Goal: Check status: Check status

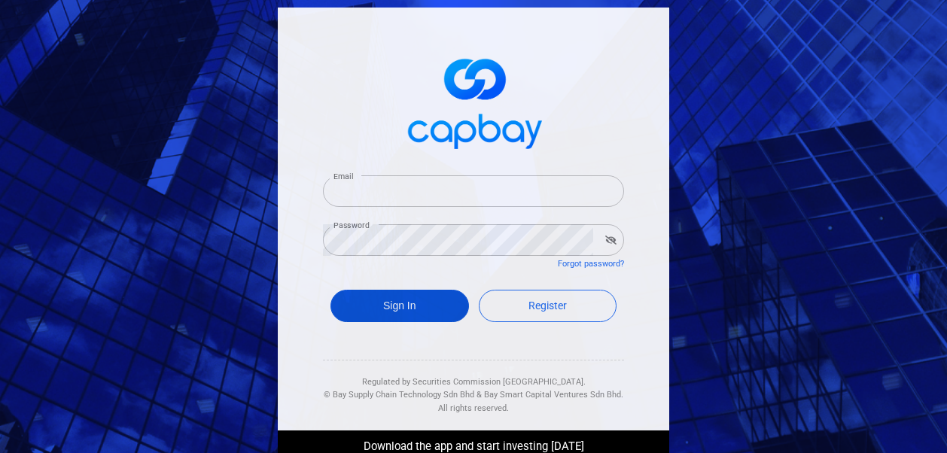
type input "[EMAIL_ADDRESS][DOMAIN_NAME]"
click at [366, 306] on button "Sign In" at bounding box center [399, 306] width 139 height 32
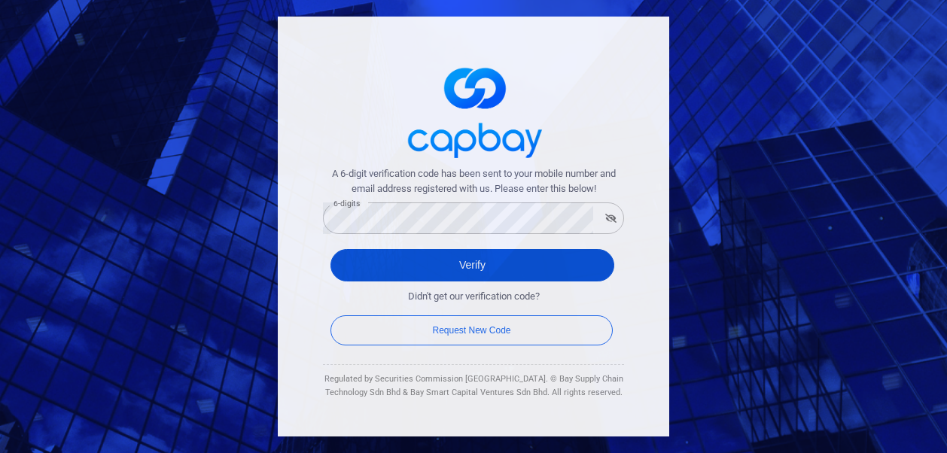
click at [449, 263] on button "Verify" at bounding box center [472, 265] width 284 height 32
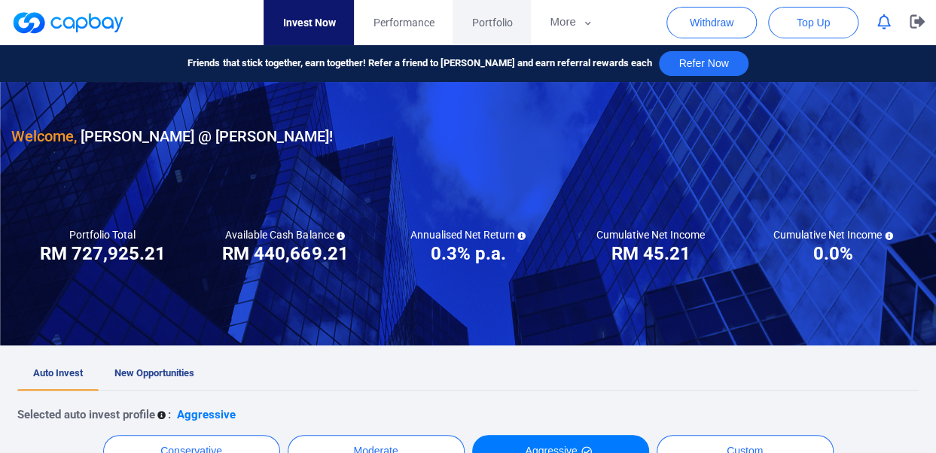
click at [498, 14] on span "Portfolio" at bounding box center [491, 22] width 41 height 17
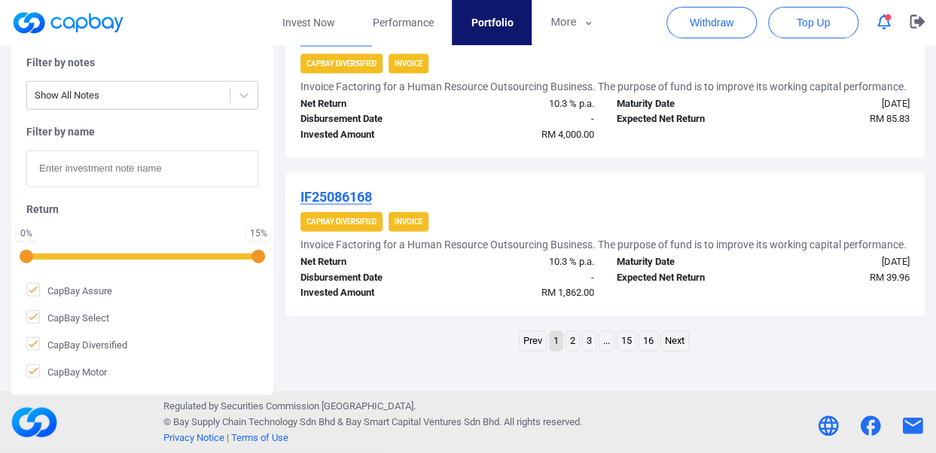
scroll to position [1686, 0]
click at [572, 351] on link "2" at bounding box center [572, 341] width 13 height 19
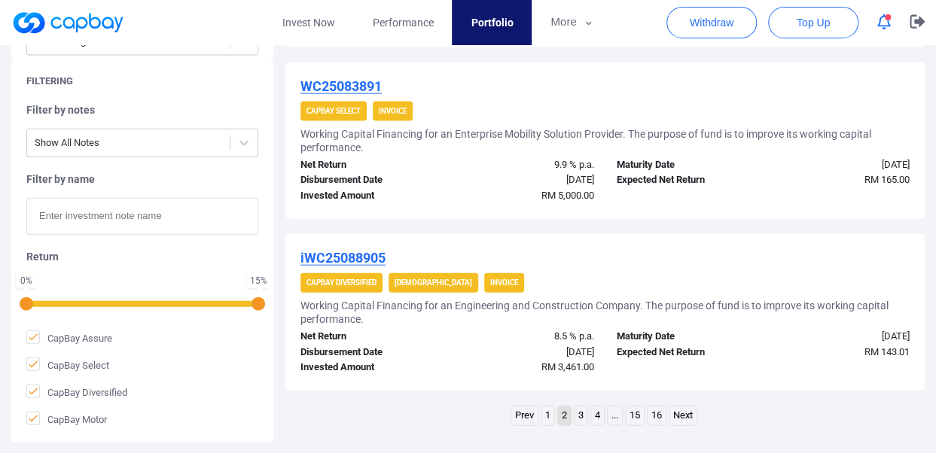
scroll to position [1715, 0]
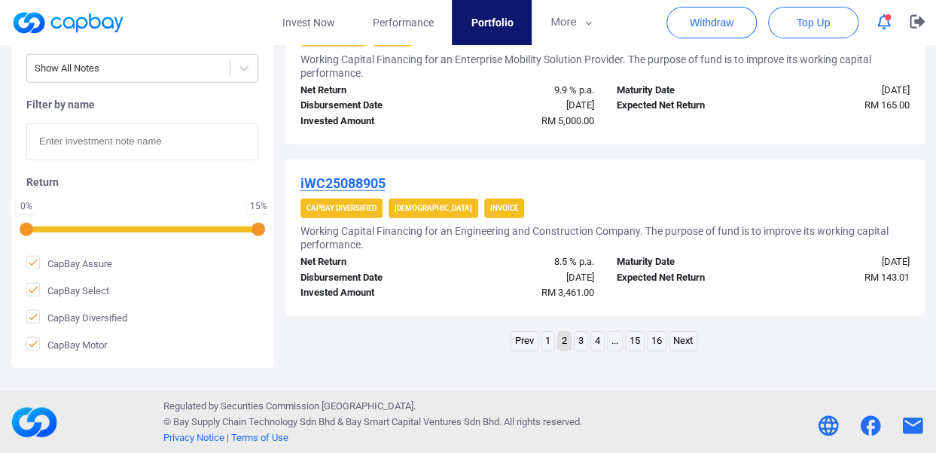
click at [548, 342] on link "1" at bounding box center [547, 341] width 13 height 19
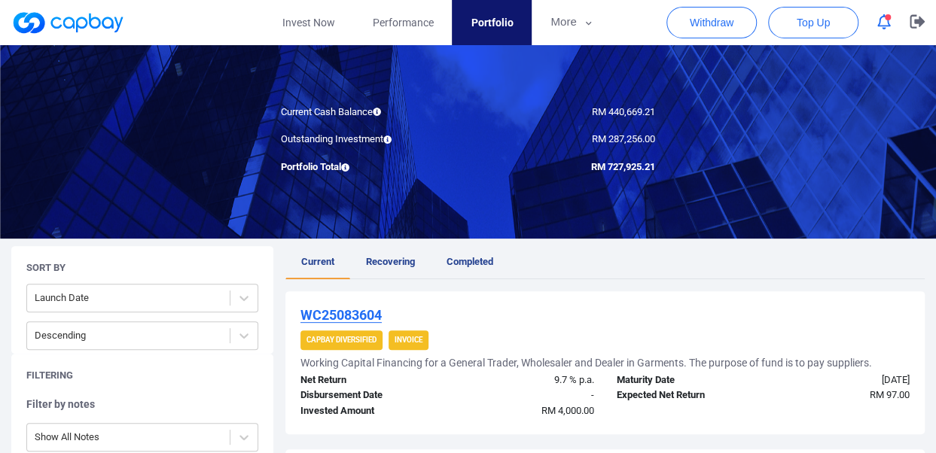
scroll to position [105, 0]
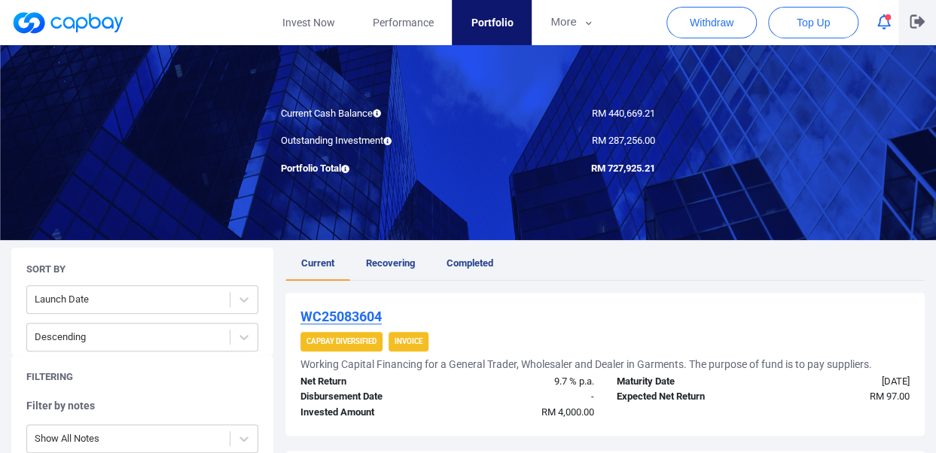
click at [917, 23] on icon "button" at bounding box center [916, 22] width 15 height 14
